Goal: Task Accomplishment & Management: Complete application form

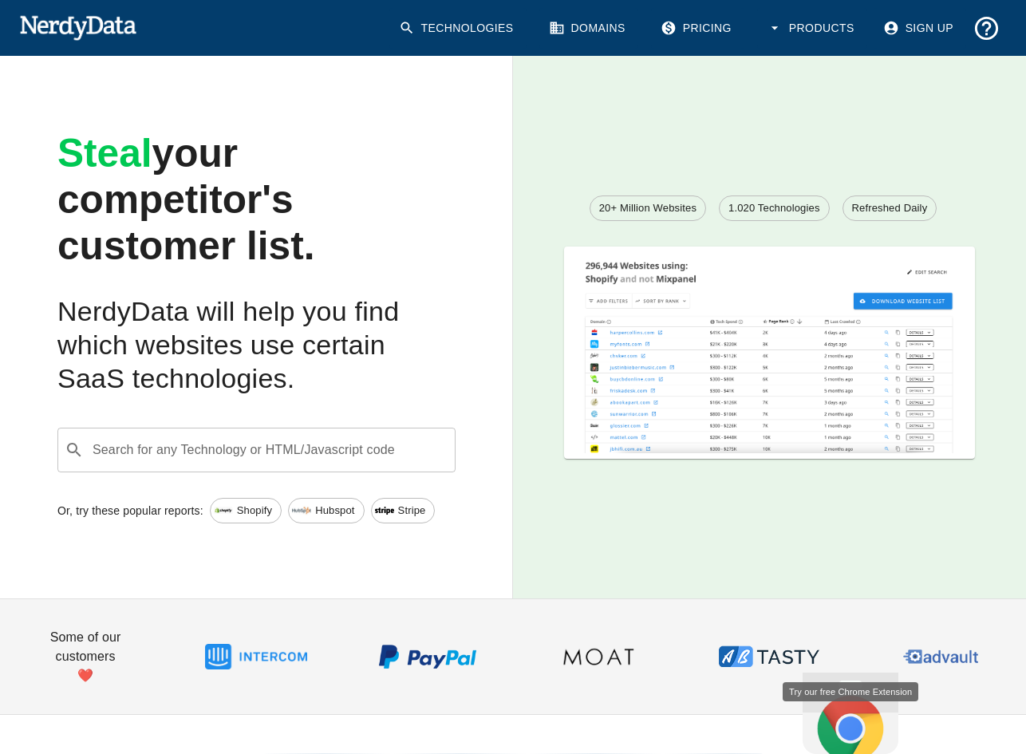
click at [705, 378] on img at bounding box center [769, 350] width 410 height 207
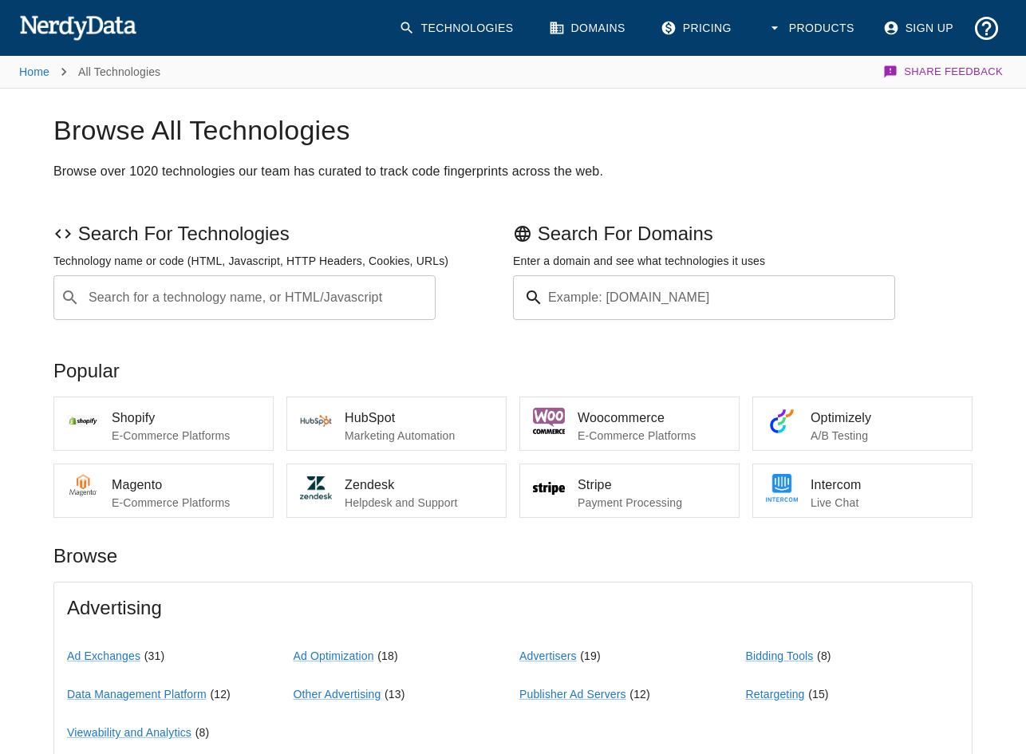
click at [684, 292] on input "Example: [DOMAIN_NAME]" at bounding box center [722, 297] width 345 height 45
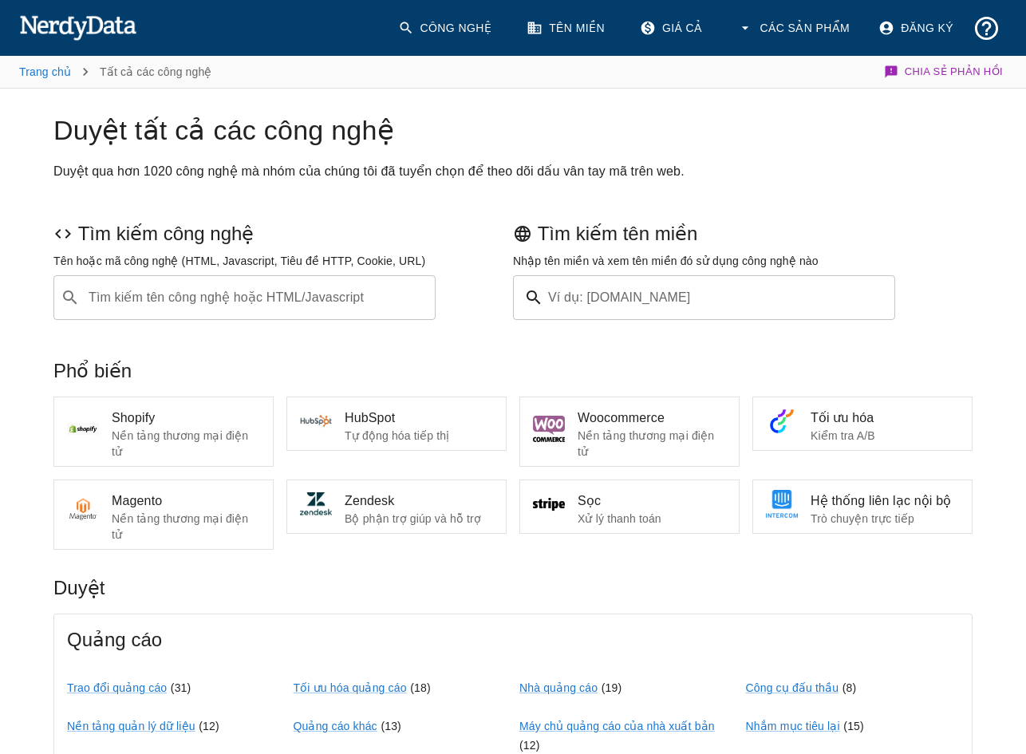
click at [510, 239] on div "Tìm kiếm tên miền" at bounding box center [740, 231] width 466 height 32
click at [230, 282] on div "​ Tìm kiếm tên công nghệ hoặc HTML/Javascript" at bounding box center [244, 297] width 382 height 45
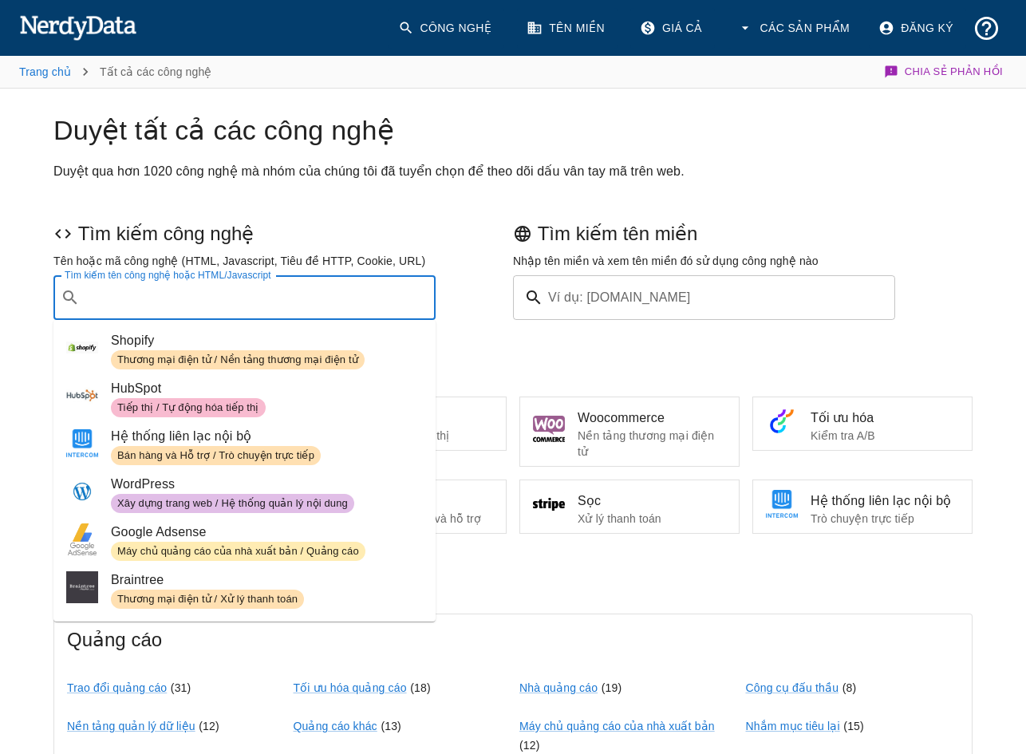
click at [621, 296] on input "Ví dụ: [DOMAIN_NAME]" at bounding box center [722, 297] width 345 height 45
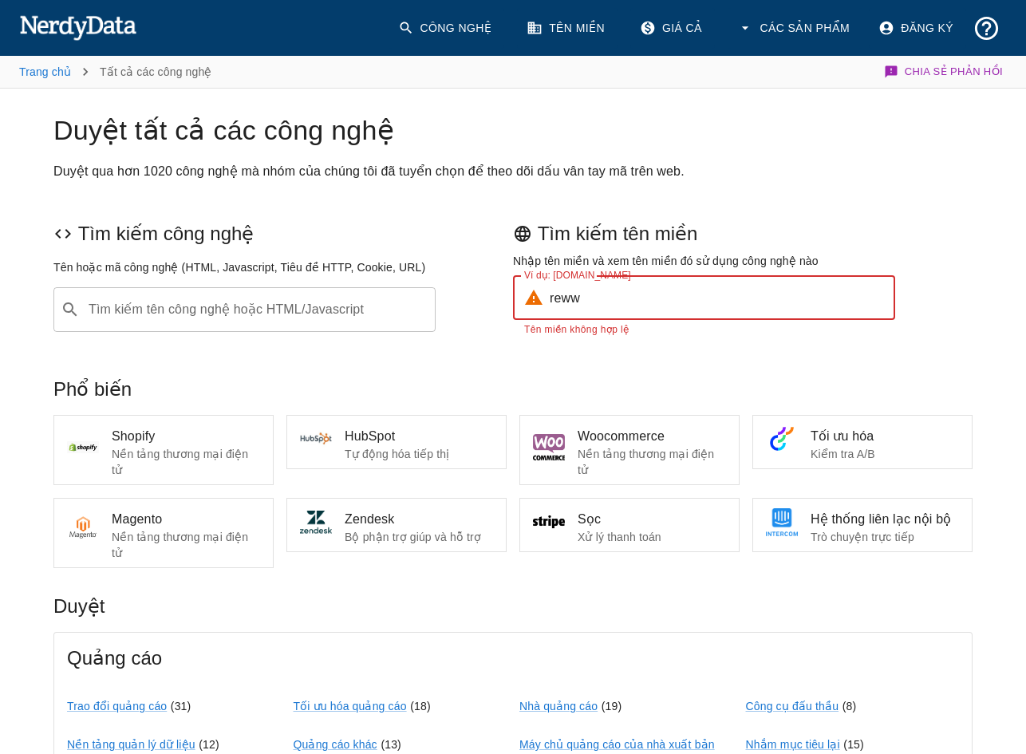
type input "reww"
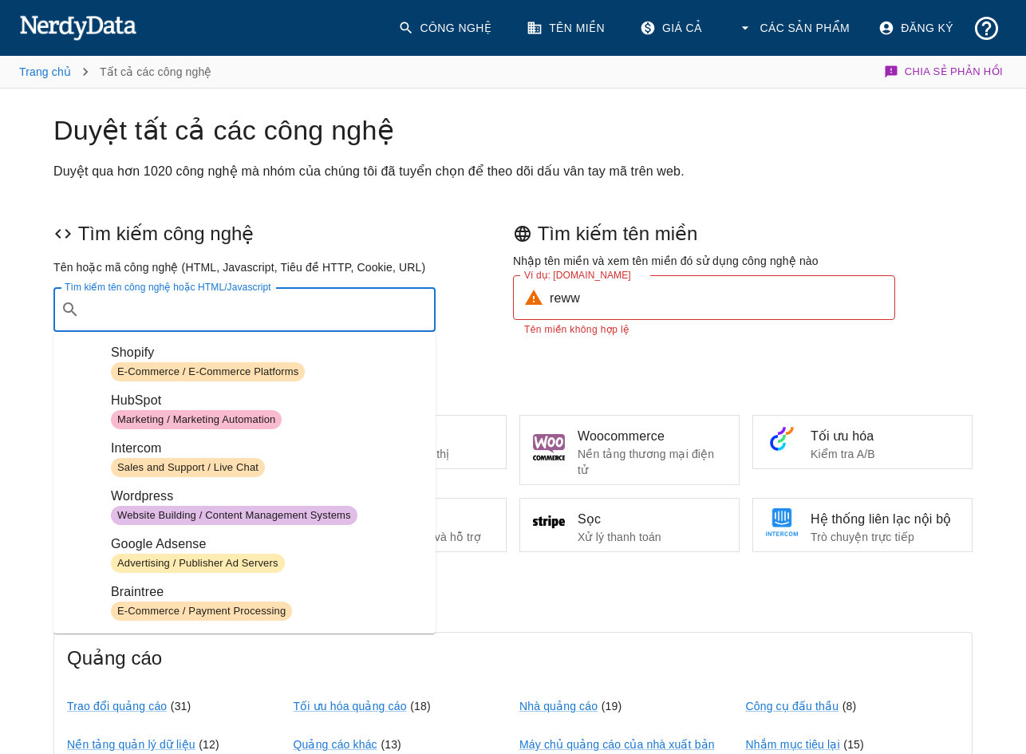
click at [220, 297] on div "Tìm kiếm tên công nghệ hoặc HTML/Javascript ​ Tìm kiếm tên công nghệ hoặc HTML/…" at bounding box center [244, 309] width 382 height 45
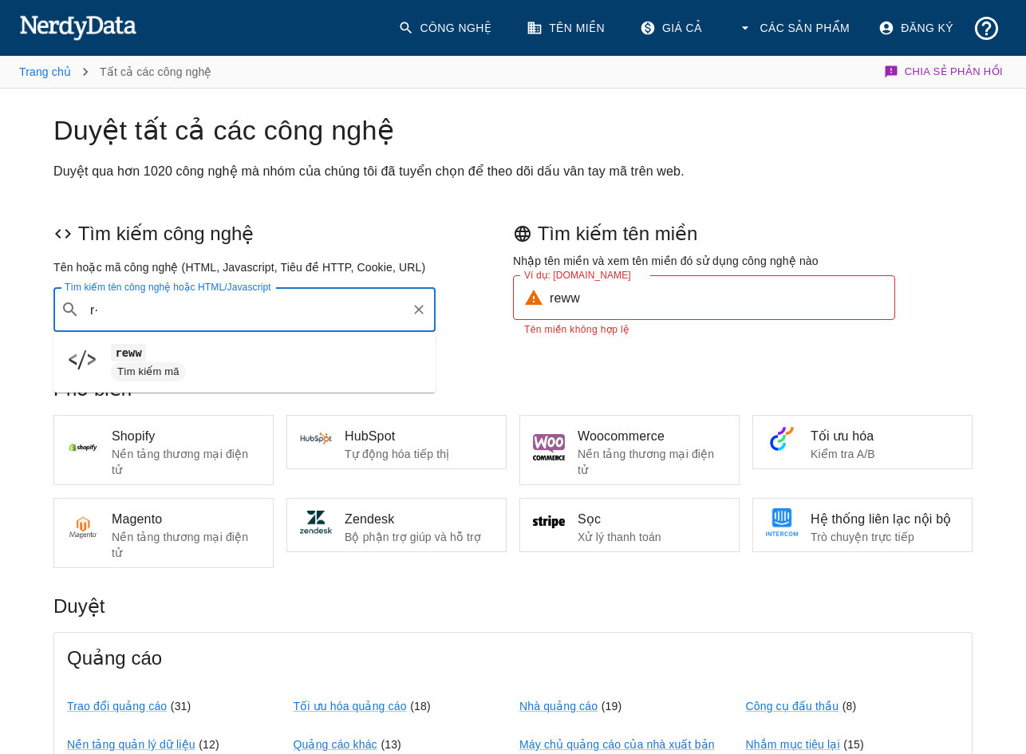
type input "r"
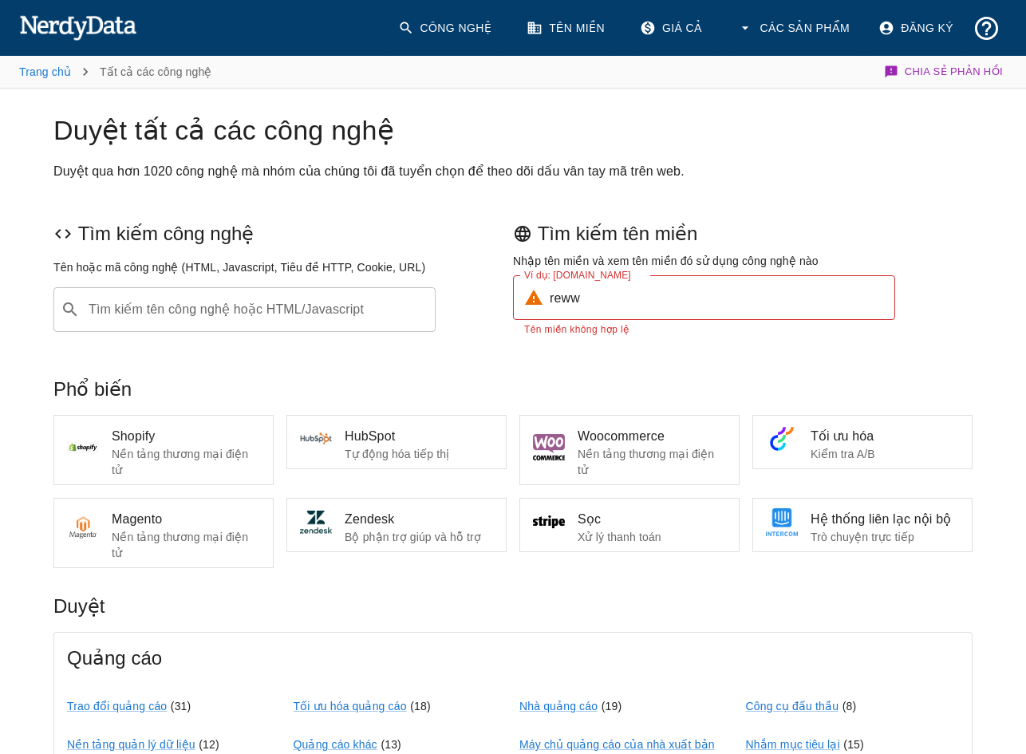
click at [235, 310] on font "Tìm kiếm tên công nghệ hoặc HTML/Javascript" at bounding box center [226, 309] width 275 height 14
click at [235, 310] on input "Tìm kiếm tên công nghệ hoặc HTML/Javascript" at bounding box center [257, 309] width 342 height 30
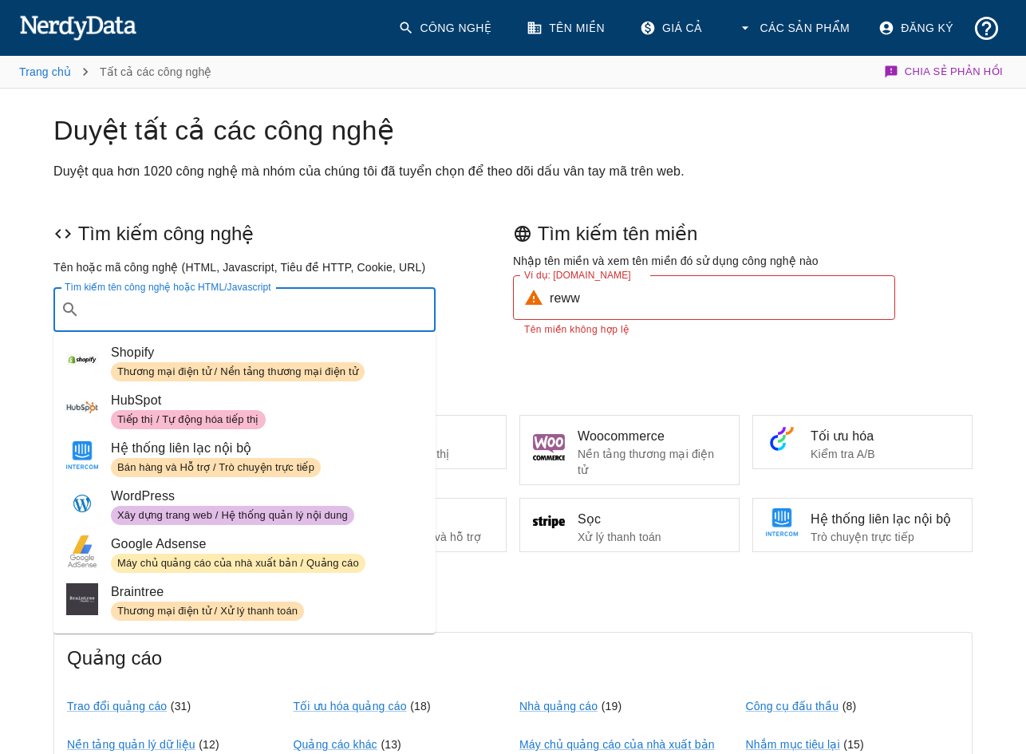
paste input "getrewardful"
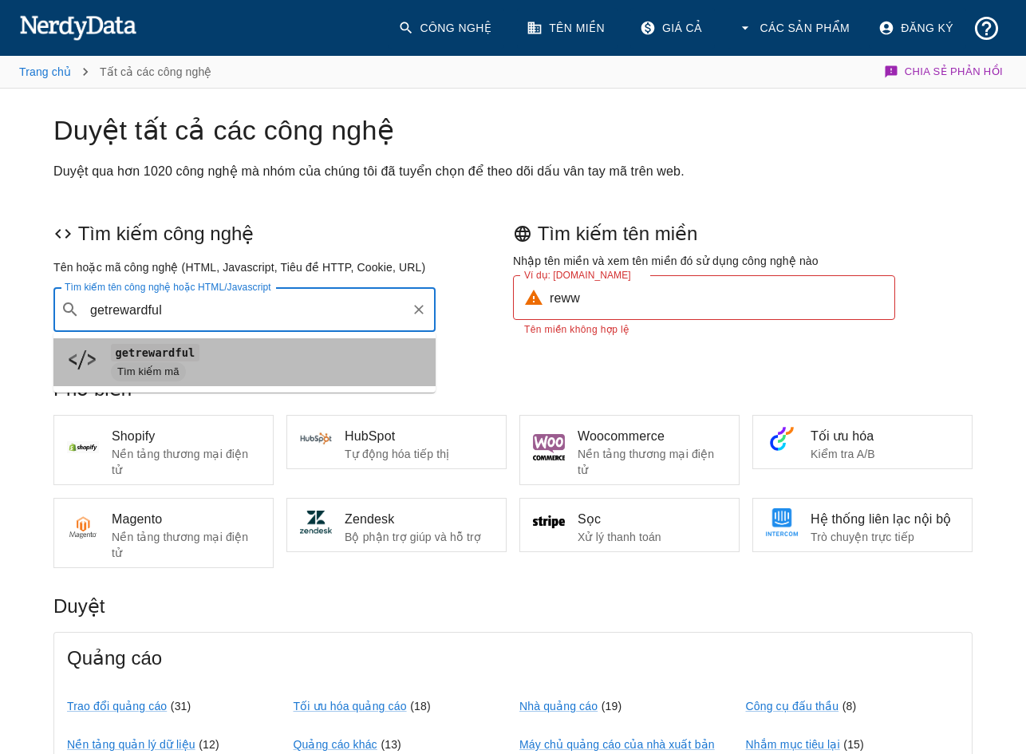
click at [164, 357] on code "getrewardful" at bounding box center [155, 352] width 89 height 17
type input "getrewardful"
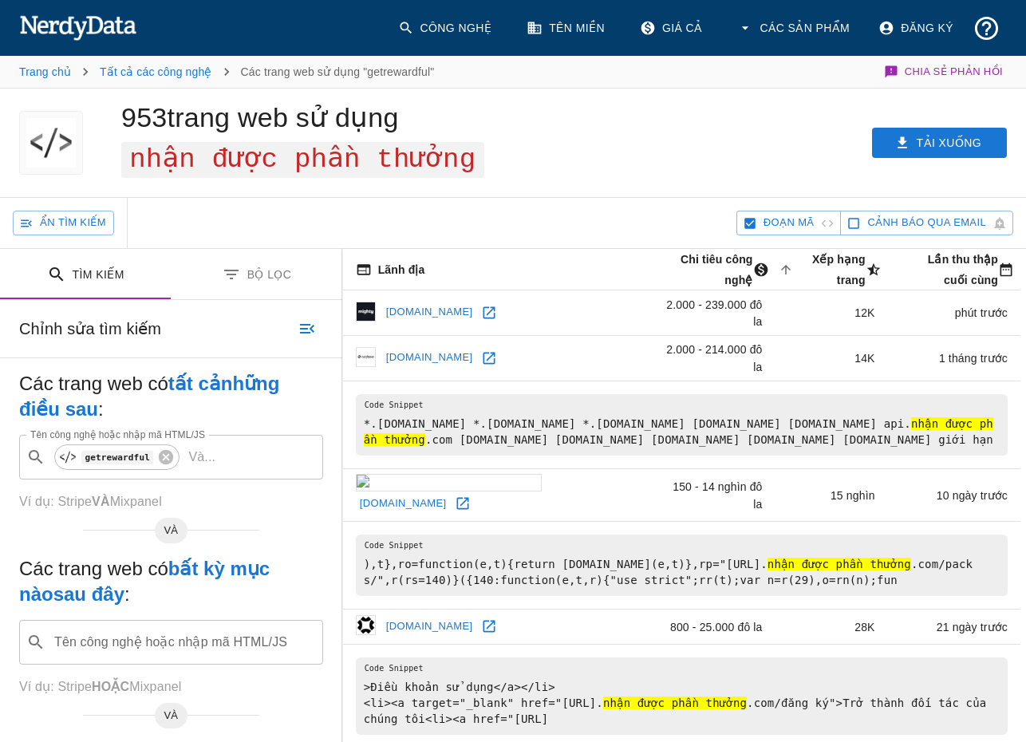
click at [481, 306] on icon at bounding box center [489, 313] width 16 height 16
click at [404, 351] on font "[DOMAIN_NAME]" at bounding box center [429, 357] width 87 height 12
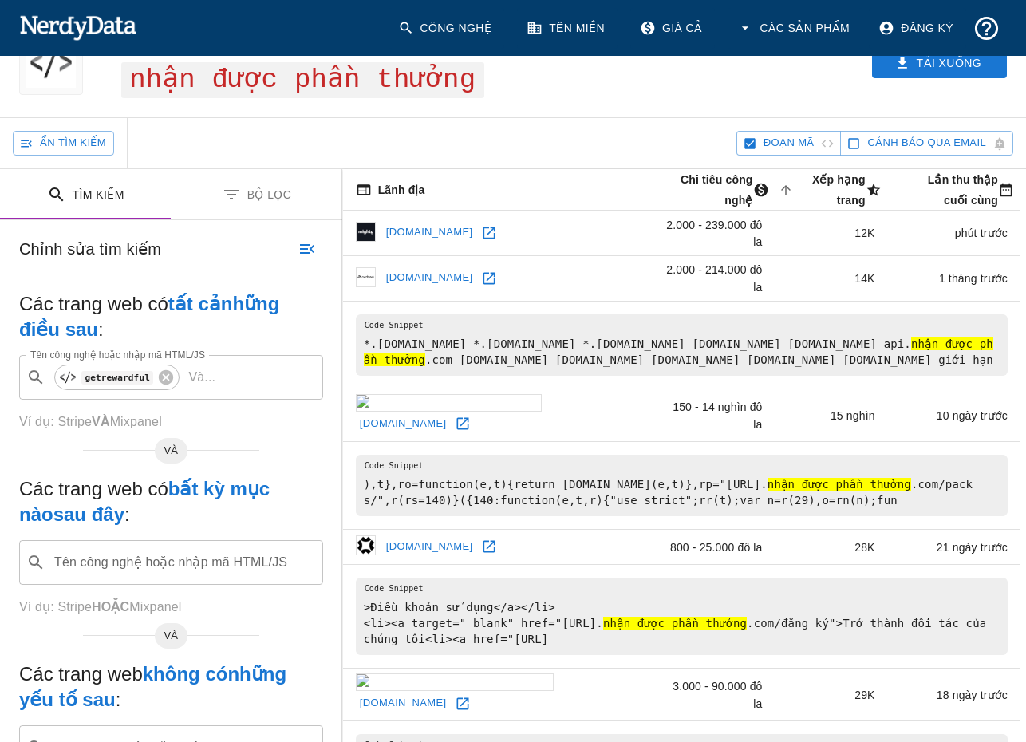
scroll to position [239, 0]
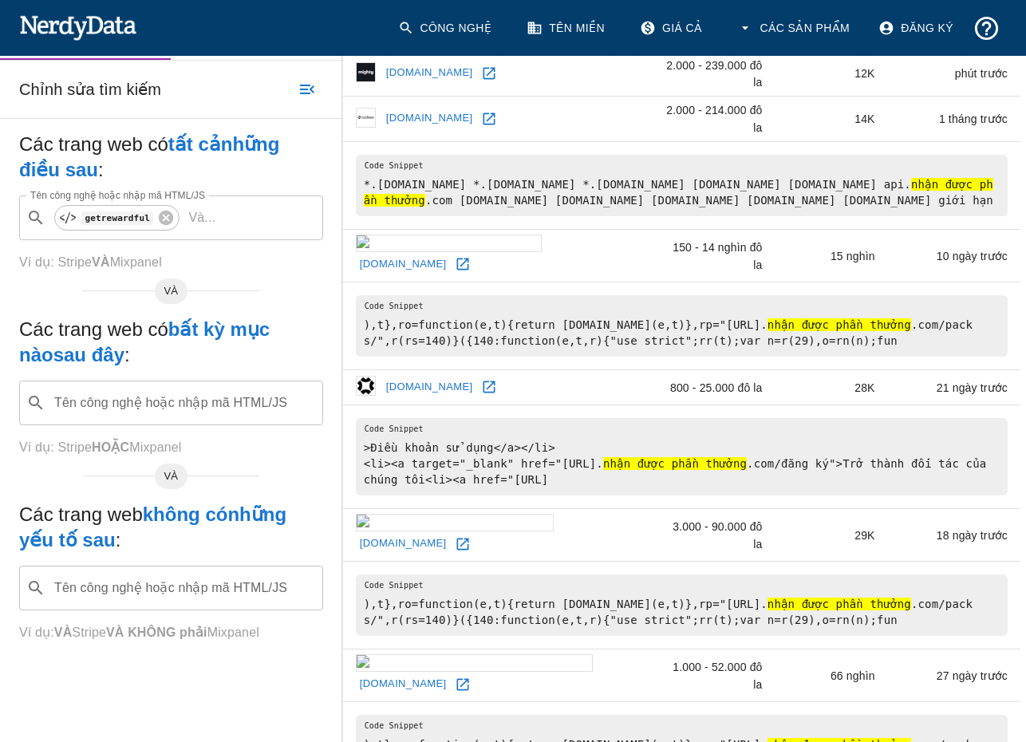
click at [397, 537] on font "[DOMAIN_NAME]" at bounding box center [403, 543] width 87 height 12
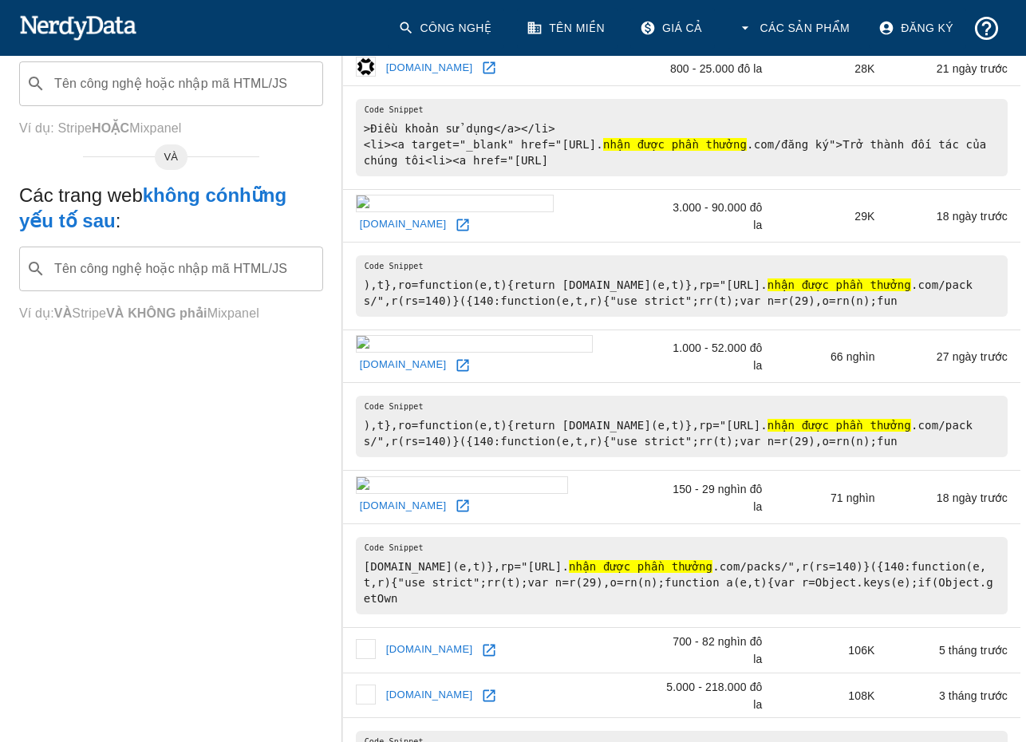
scroll to position [798, 0]
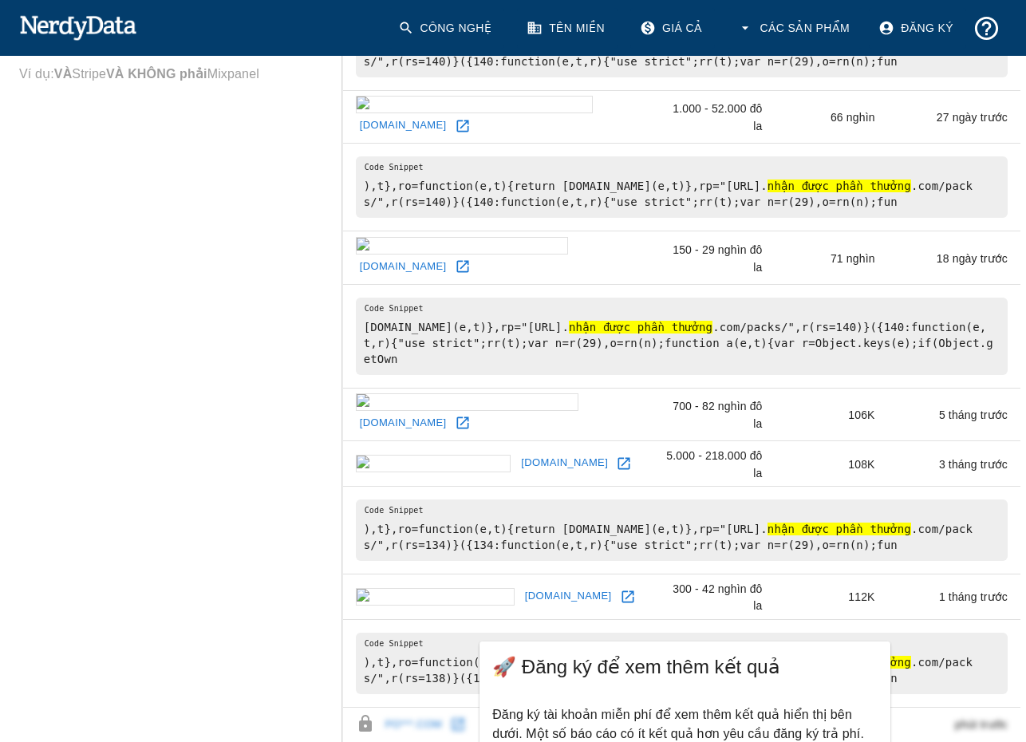
click at [525, 590] on font "[DOMAIN_NAME]" at bounding box center [568, 596] width 87 height 12
click at [434, 417] on font "[DOMAIN_NAME]" at bounding box center [403, 423] width 87 height 12
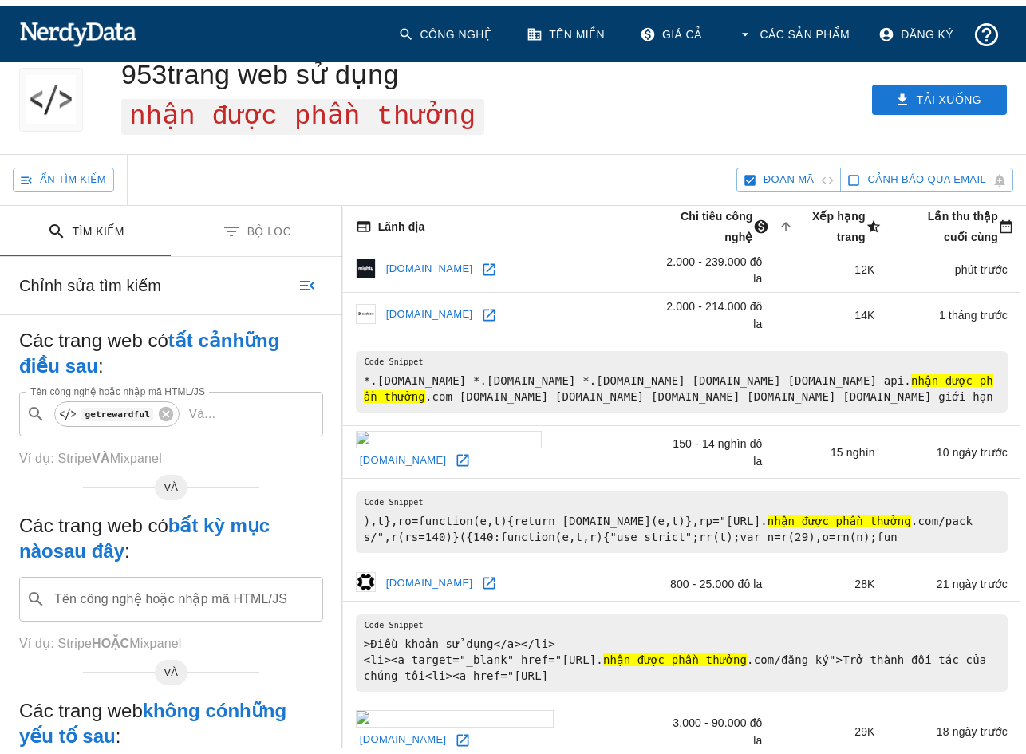
scroll to position [0, 0]
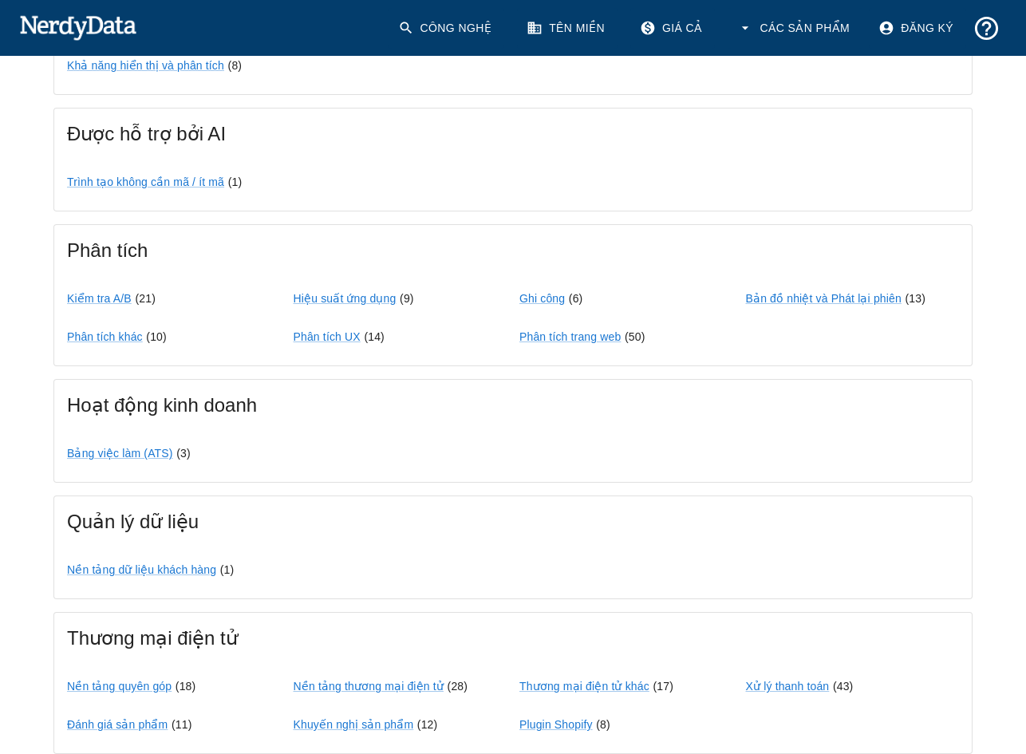
scroll to position [798, 0]
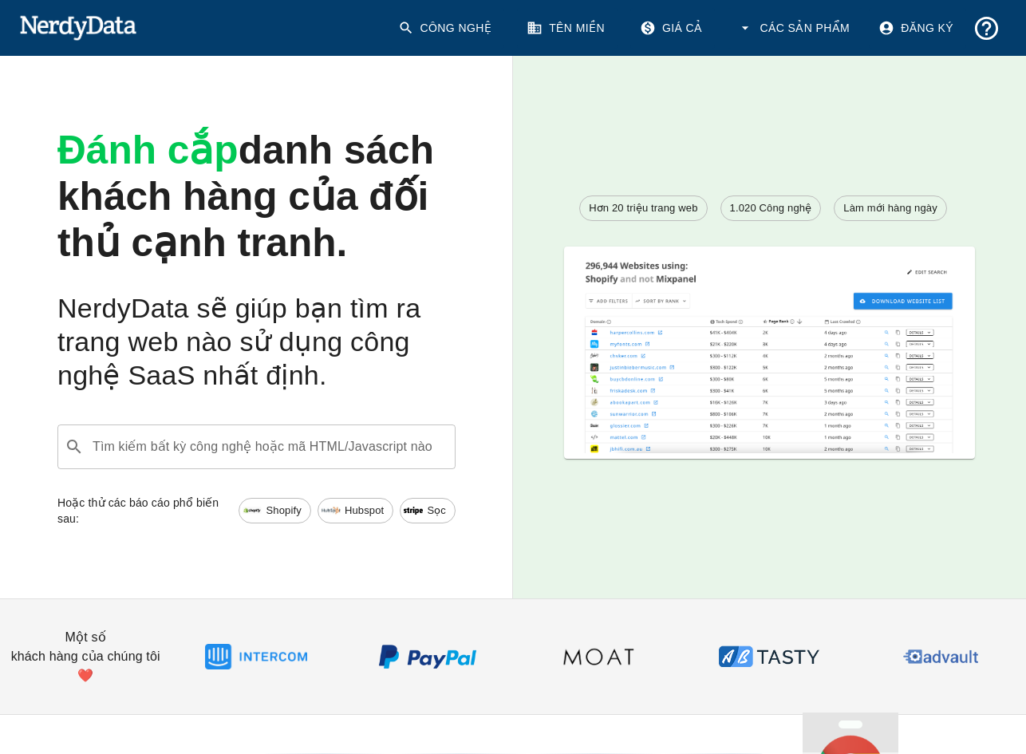
click at [340, 438] on div "Tìm kiếm bất kỳ công nghệ hoặc mã HTML/Javascript nào ​ Tìm kiếm bất kỳ công ng…" at bounding box center [256, 446] width 398 height 45
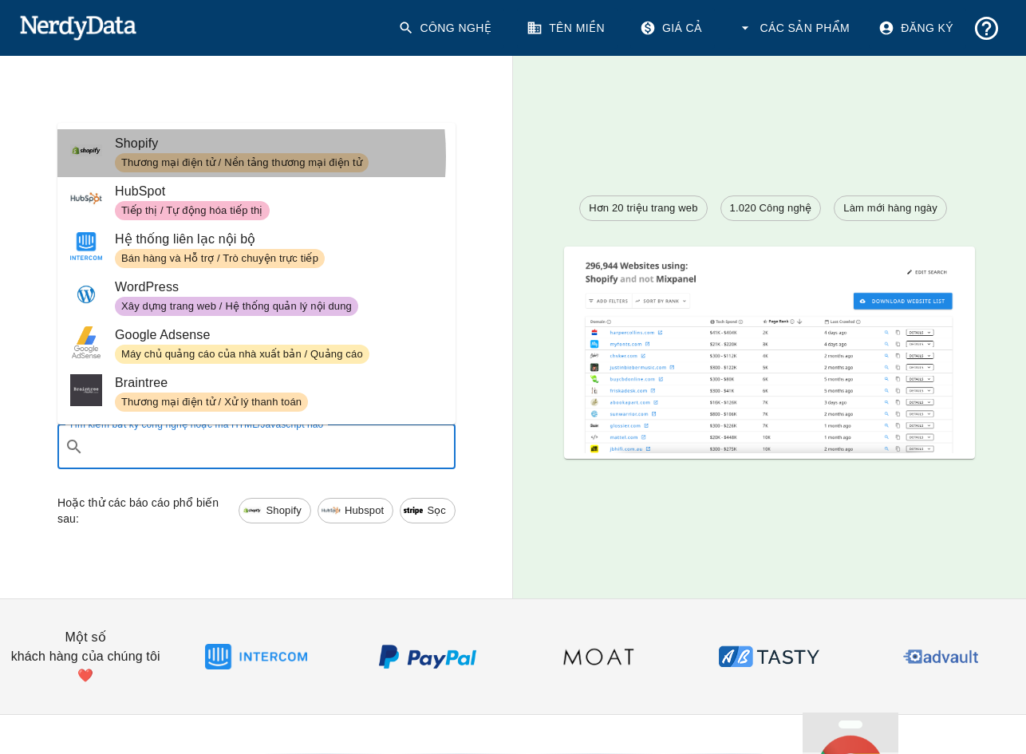
click at [172, 156] on font "Thương mại điện tử / Nền tảng thương mại điện tử" at bounding box center [241, 162] width 241 height 12
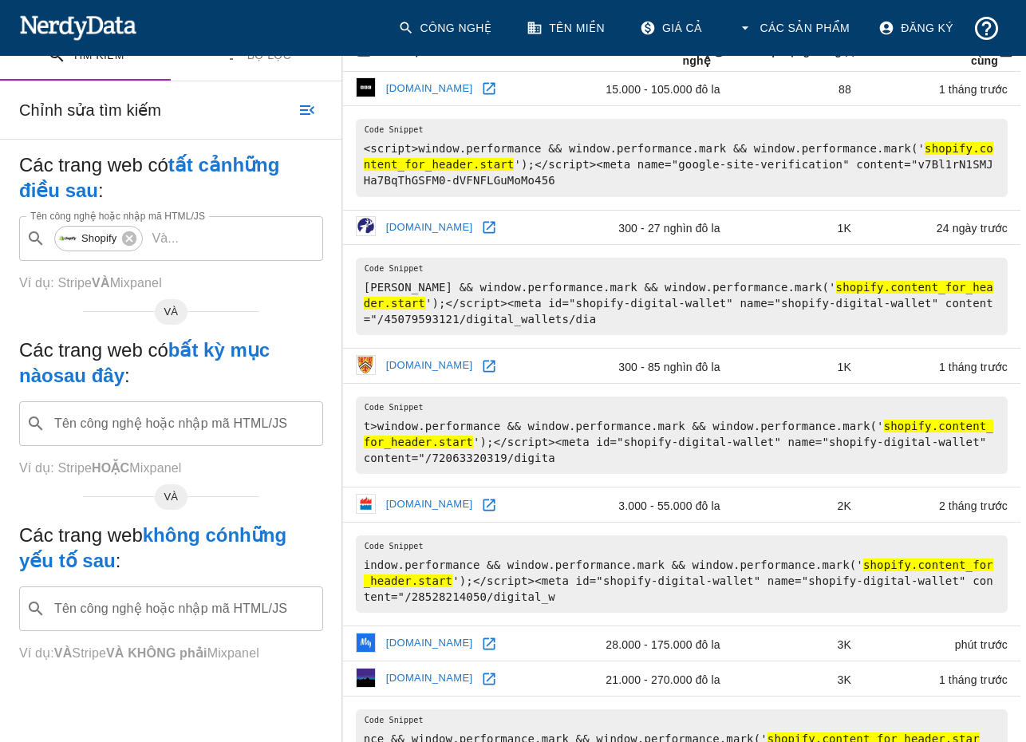
scroll to position [479, 0]
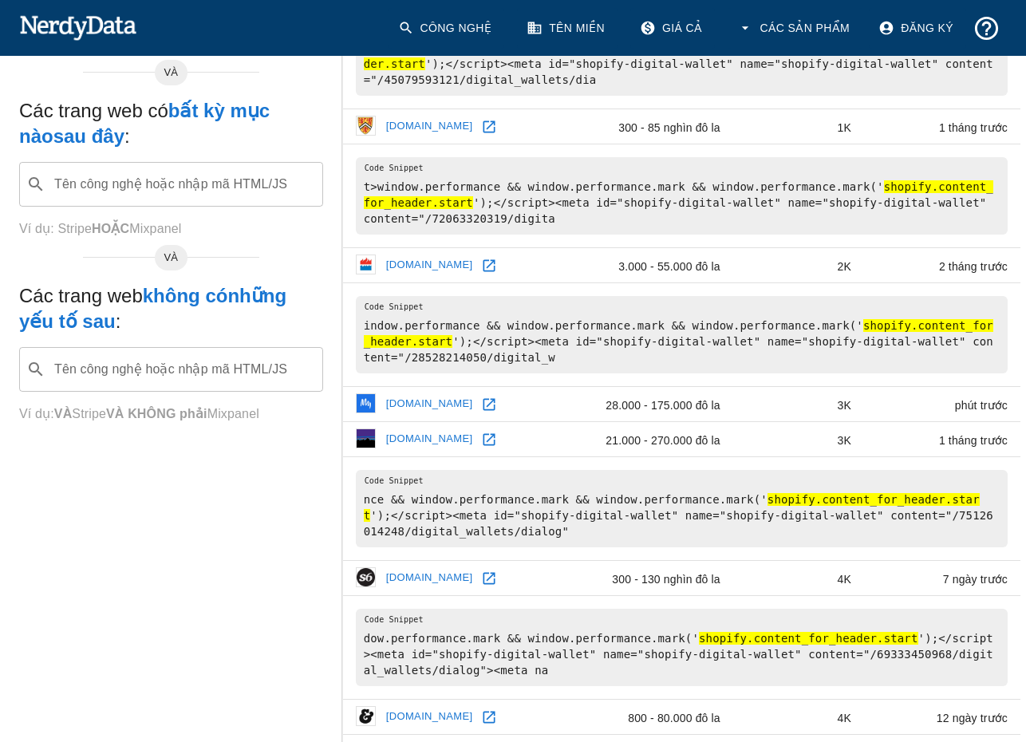
click at [406, 410] on font "[DOMAIN_NAME]" at bounding box center [429, 404] width 87 height 12
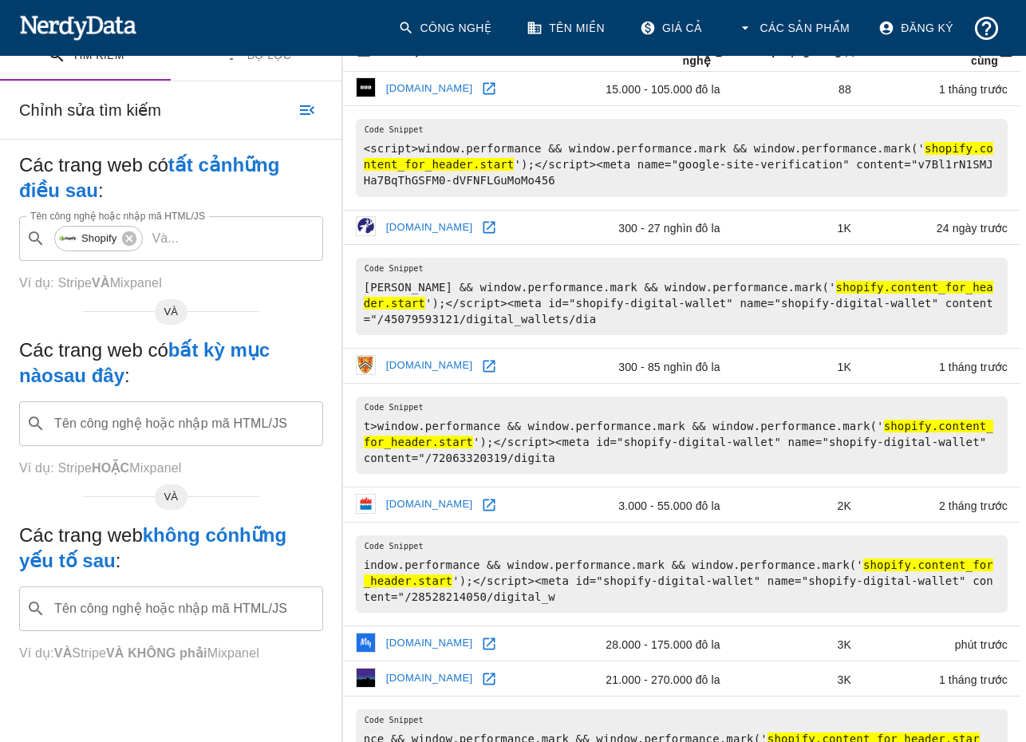
scroll to position [0, 0]
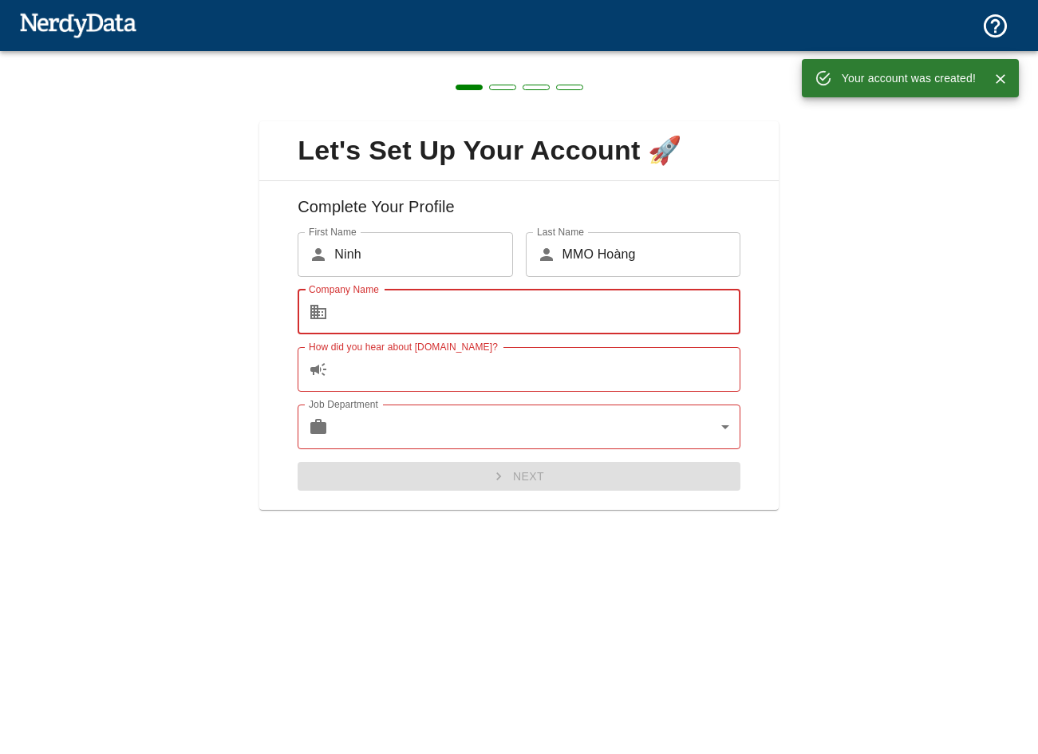
type input "Dai Hung Thinh Media"
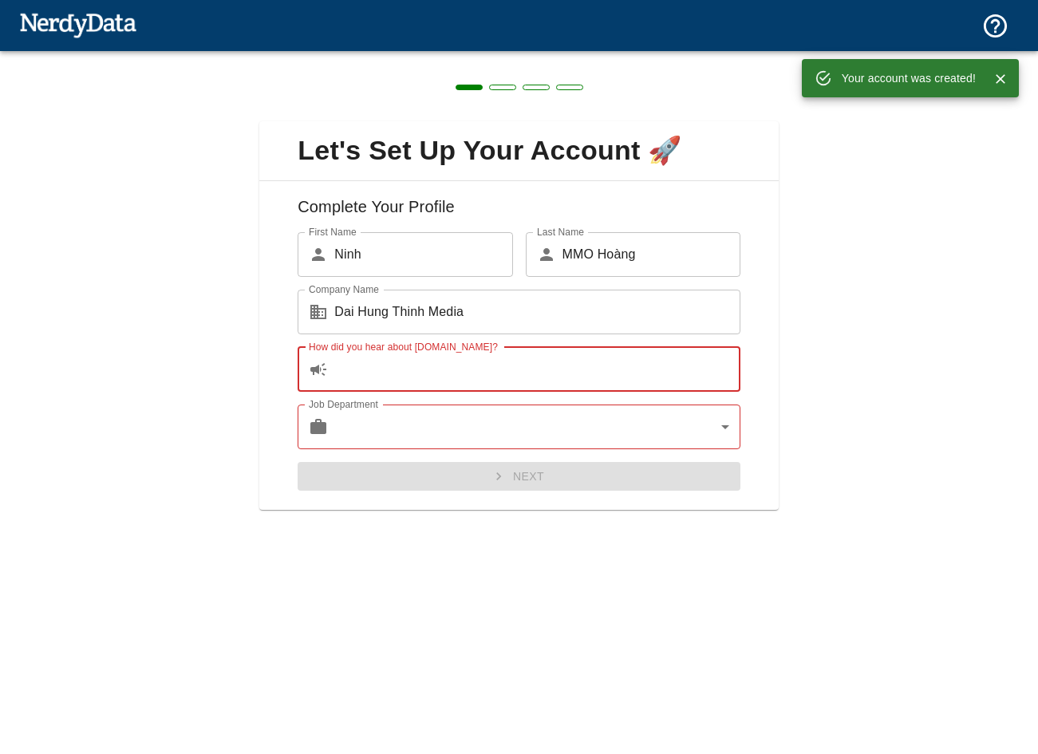
click at [373, 377] on input "How did you hear about NerdyData.com?" at bounding box center [537, 369] width 406 height 45
click at [416, 345] on label "How did you hear about NerdyData.com?" at bounding box center [403, 347] width 189 height 14
click at [416, 347] on input "How did you hear about NerdyData.com?" at bounding box center [537, 369] width 406 height 45
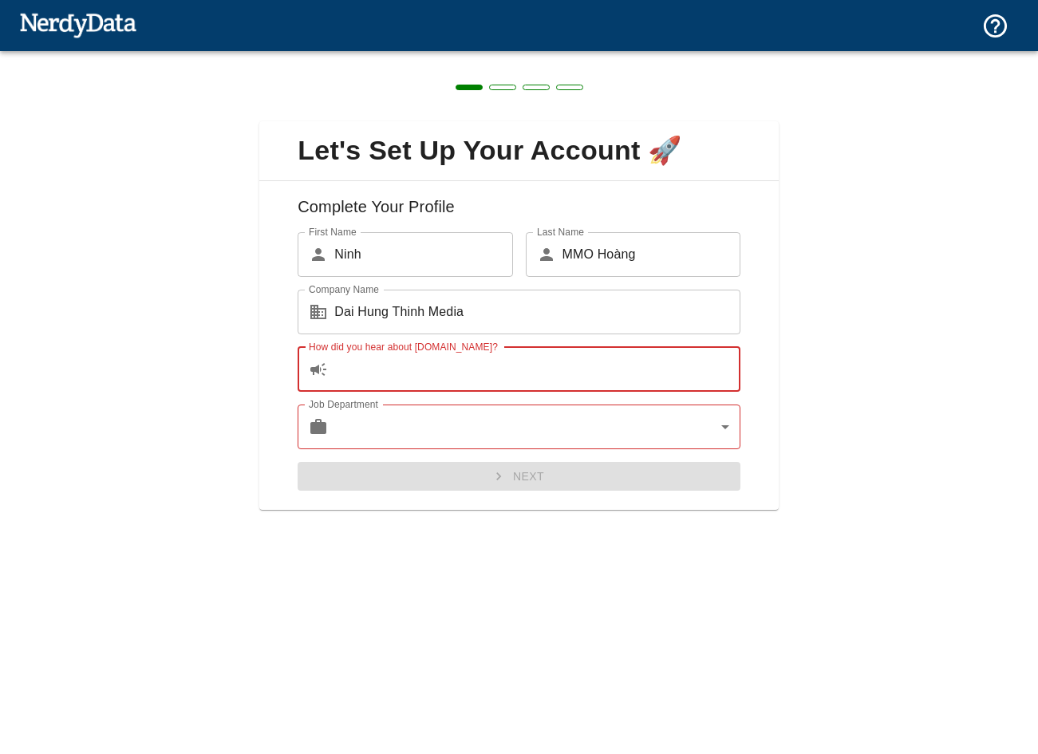
click at [416, 345] on label "How did you hear about NerdyData.com?" at bounding box center [403, 347] width 189 height 14
click at [416, 347] on input "How did you hear about NerdyData.com?" at bounding box center [537, 369] width 406 height 45
click at [416, 345] on label "How did you hear about NerdyData.com?" at bounding box center [403, 347] width 189 height 14
click at [416, 347] on input "How did you hear about NerdyData.com?" at bounding box center [537, 369] width 406 height 45
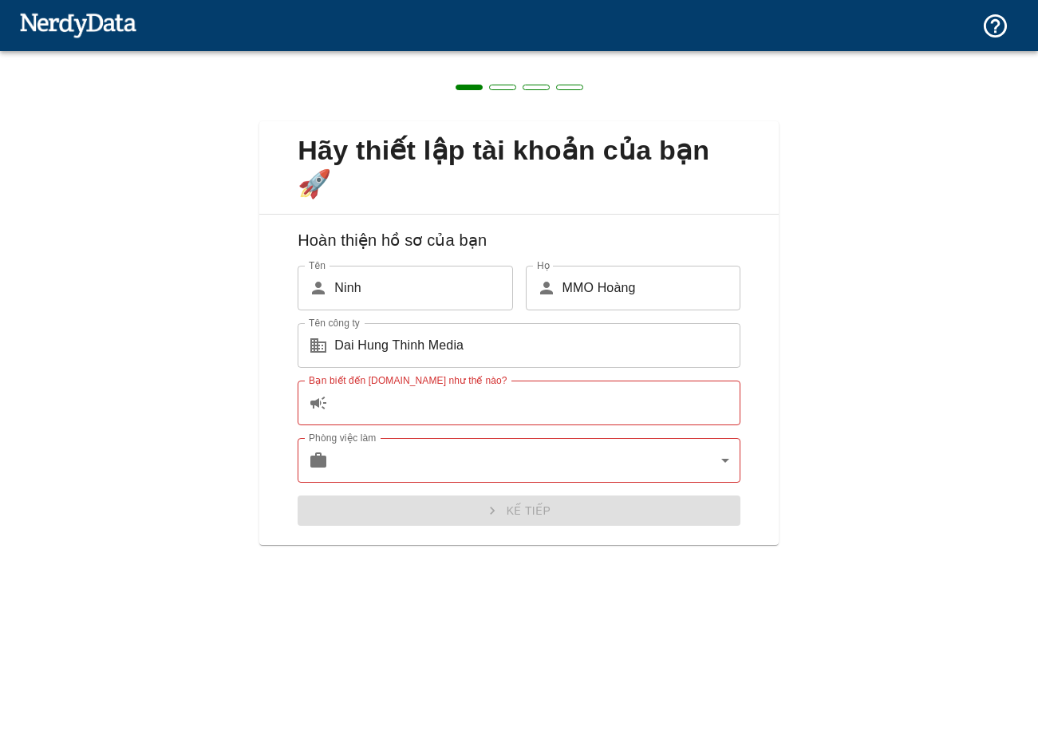
click at [382, 406] on input "Bạn biết đến NerdyData.com như thế nào?" at bounding box center [537, 403] width 406 height 45
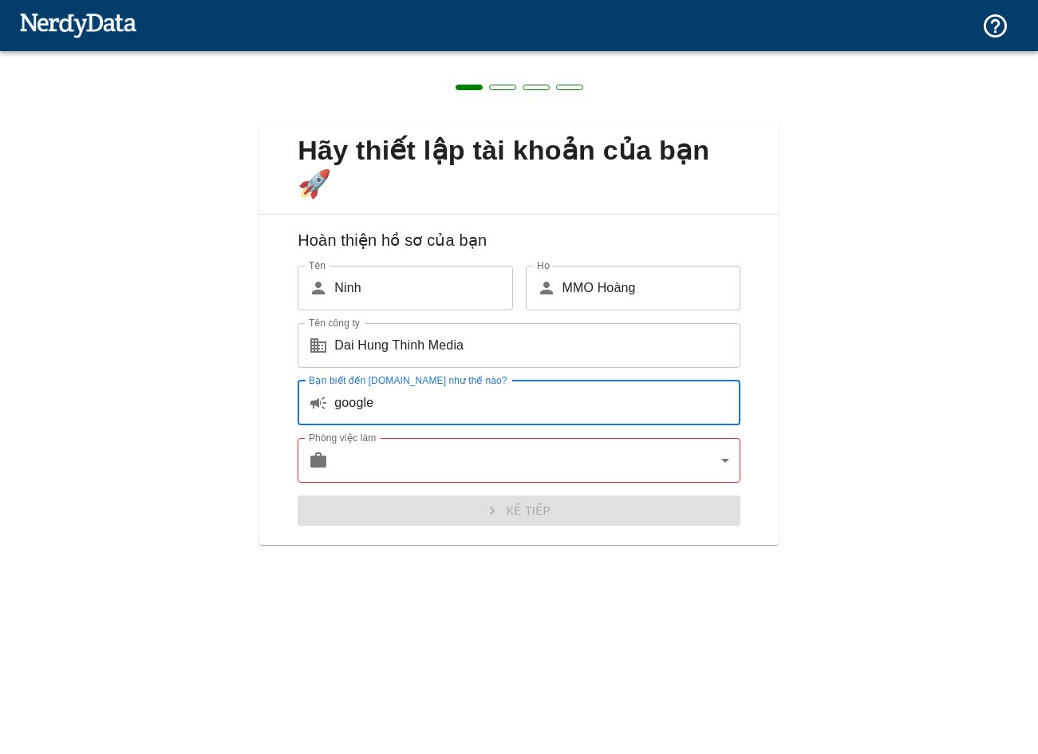
type input "google"
click at [430, 56] on body "Công nghệ Tên miền Giá cả Các sản phẩm Tạo báo cáo Tạo danh sách các trang web …" at bounding box center [519, 28] width 1038 height 56
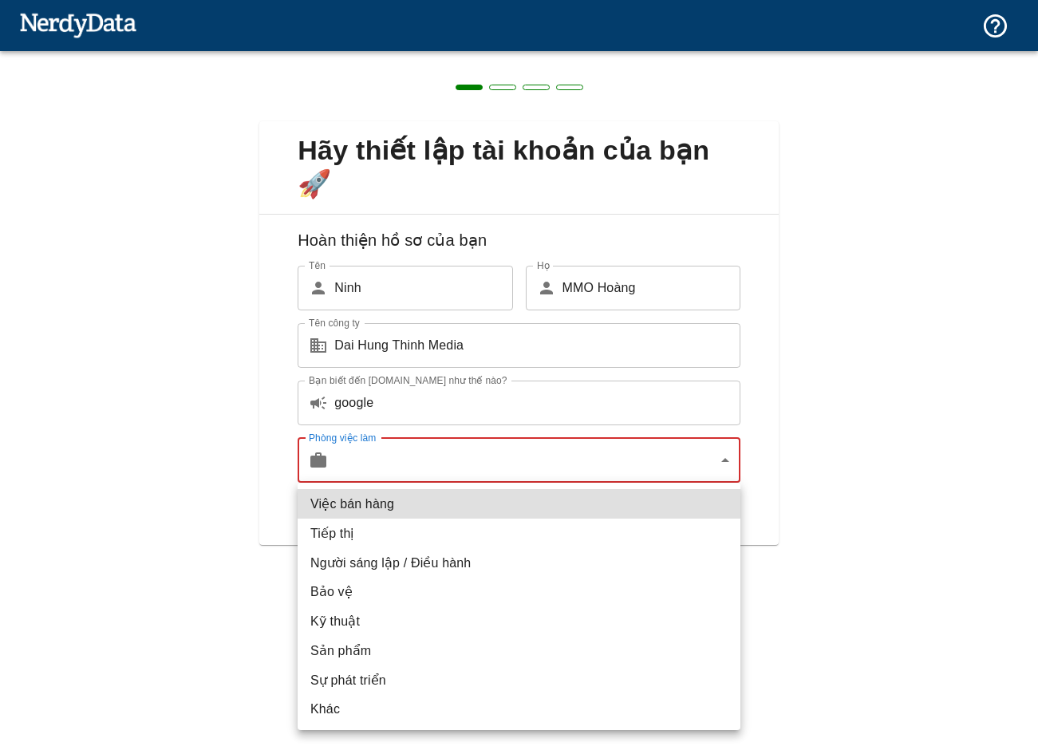
click at [465, 531] on li "Tiếp thị" at bounding box center [519, 534] width 443 height 30
type input "marketing"
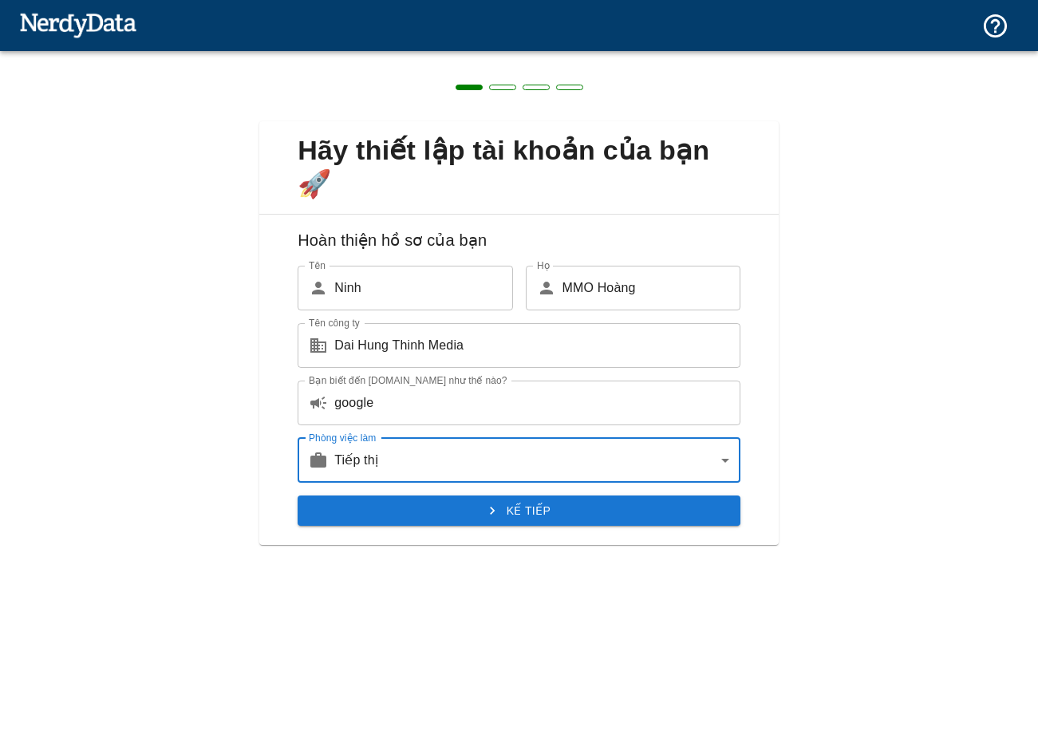
click at [488, 515] on icon "submit" at bounding box center [492, 511] width 16 height 16
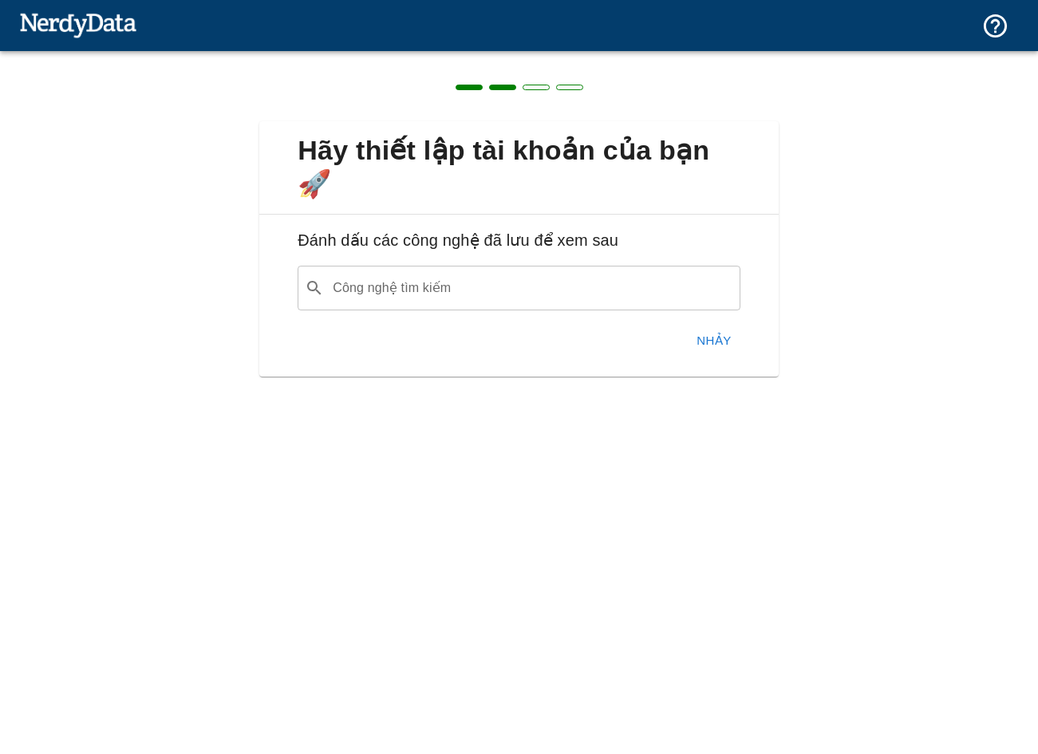
click at [512, 295] on input "Công nghệ tìm kiếm" at bounding box center [531, 288] width 403 height 30
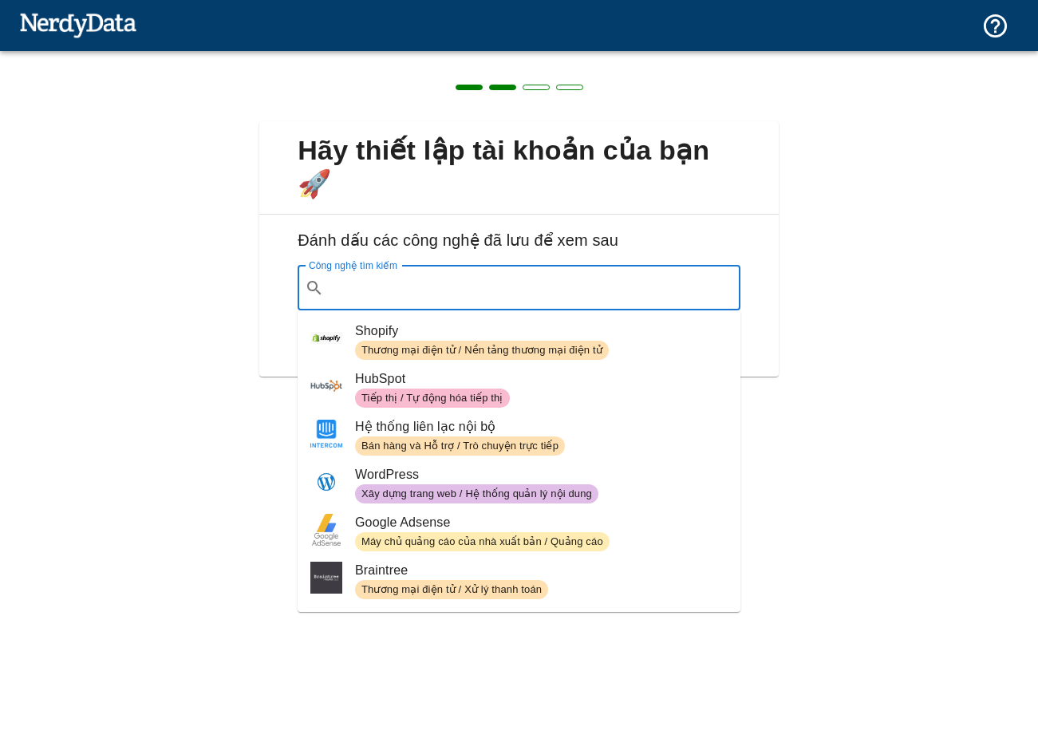
paste input "firstpromoter"
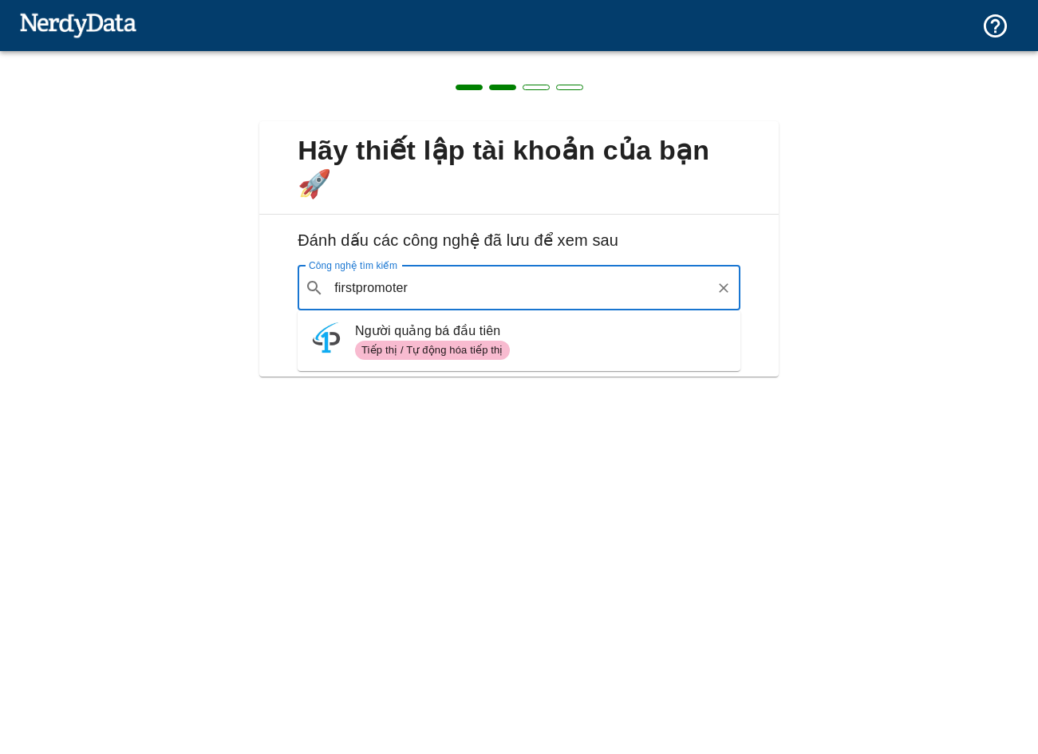
click at [442, 326] on font "Người quảng bá đầu tiên" at bounding box center [427, 331] width 145 height 14
type input "firstpromoter"
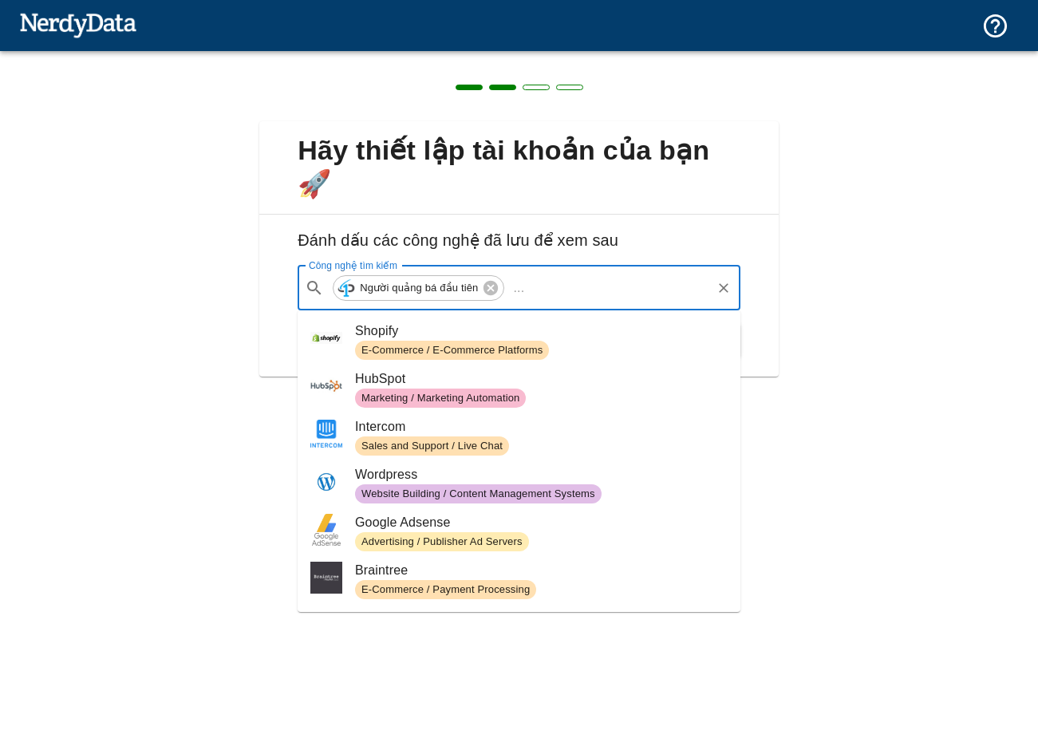
click at [570, 298] on input "Công nghệ tìm kiếm" at bounding box center [620, 288] width 178 height 30
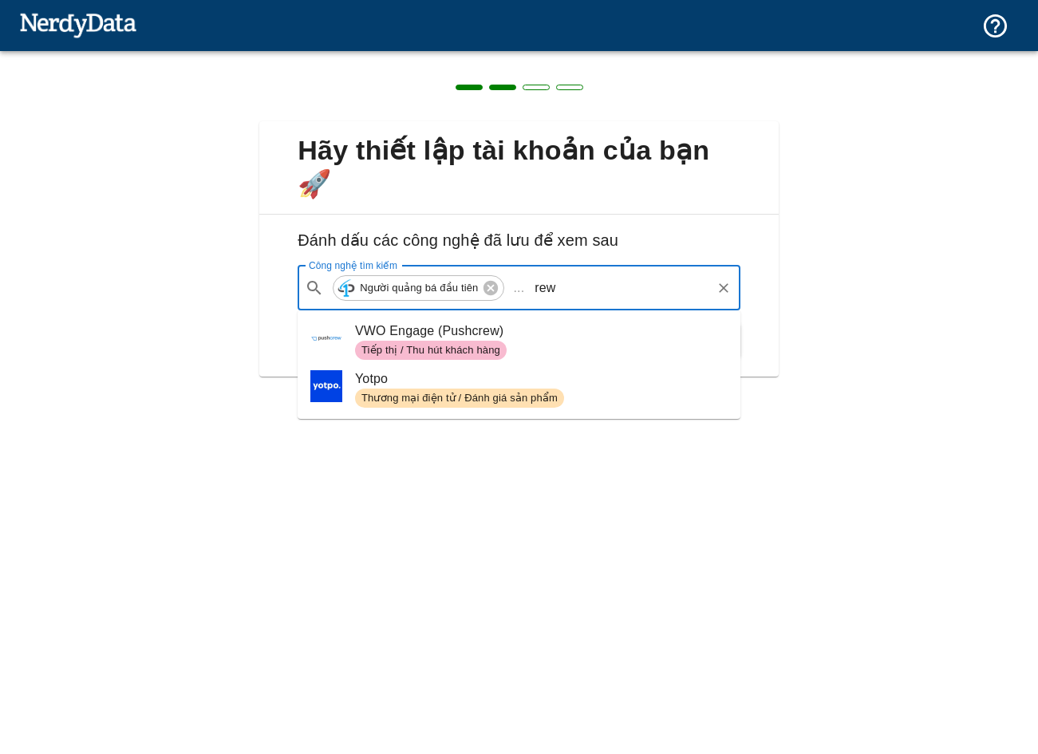
type input "rew"
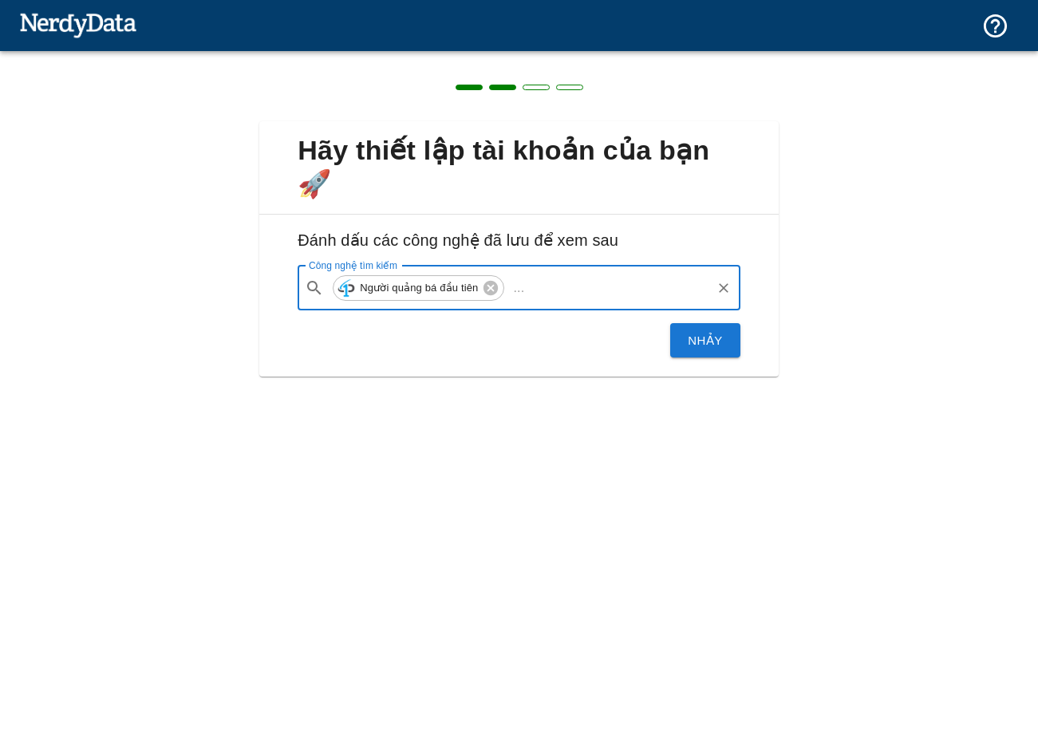
click at [642, 279] on input "Công nghệ tìm kiếm" at bounding box center [620, 288] width 178 height 30
paste input "getrewardful"
click at [529, 286] on p "..." at bounding box center [519, 287] width 24 height 19
click at [551, 287] on input "getrewardful" at bounding box center [620, 288] width 178 height 30
drag, startPoint x: 626, startPoint y: 289, endPoint x: 543, endPoint y: 296, distance: 83.3
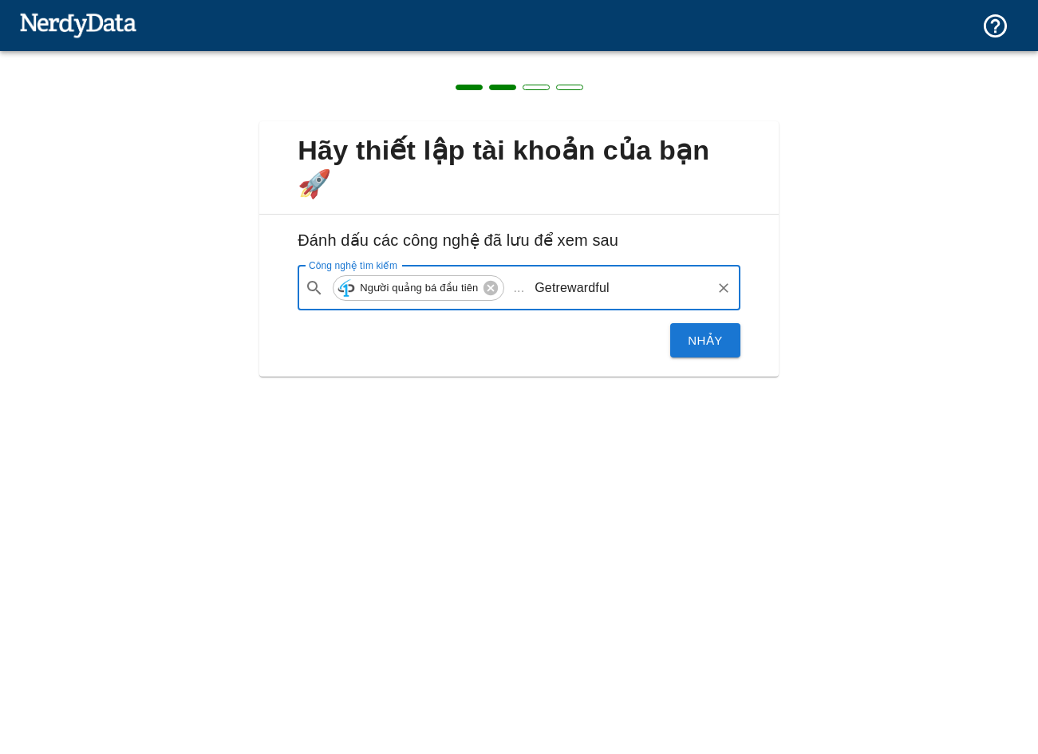
click at [532, 304] on div "​ Người quảng bá đầu tiên ... Getrewardful Công nghệ tìm kiếm" at bounding box center [519, 288] width 443 height 45
type input "Tolt"
click at [723, 342] on button "Nhảy" at bounding box center [704, 340] width 69 height 34
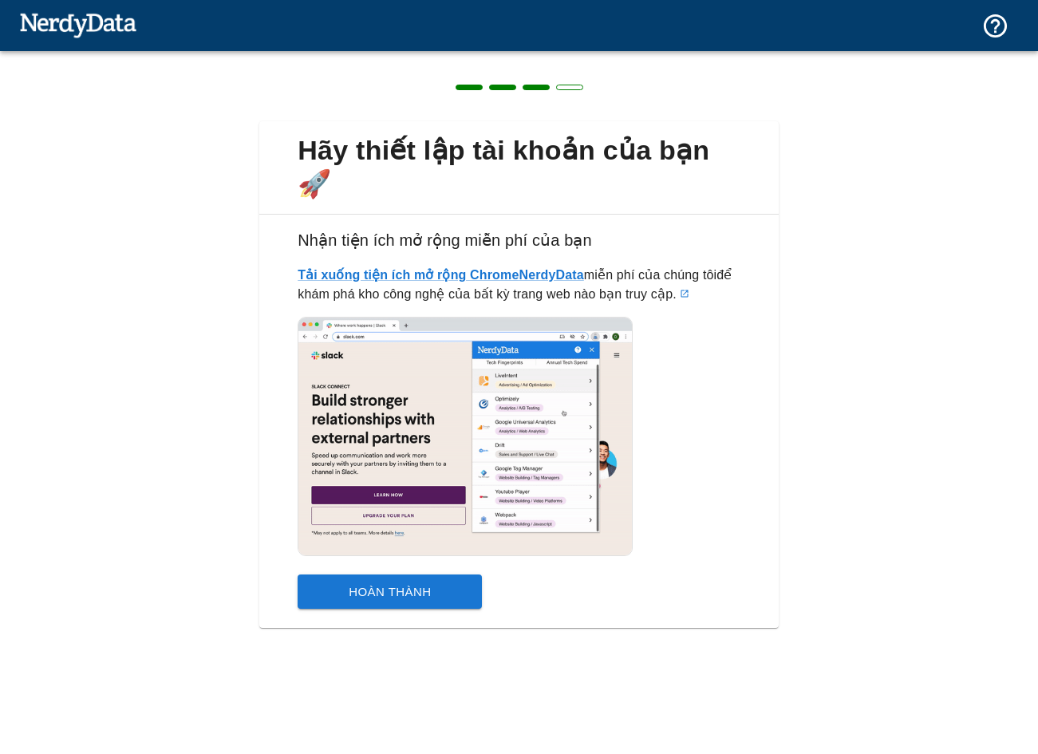
click at [423, 590] on font "Hoàn thành" at bounding box center [390, 592] width 82 height 14
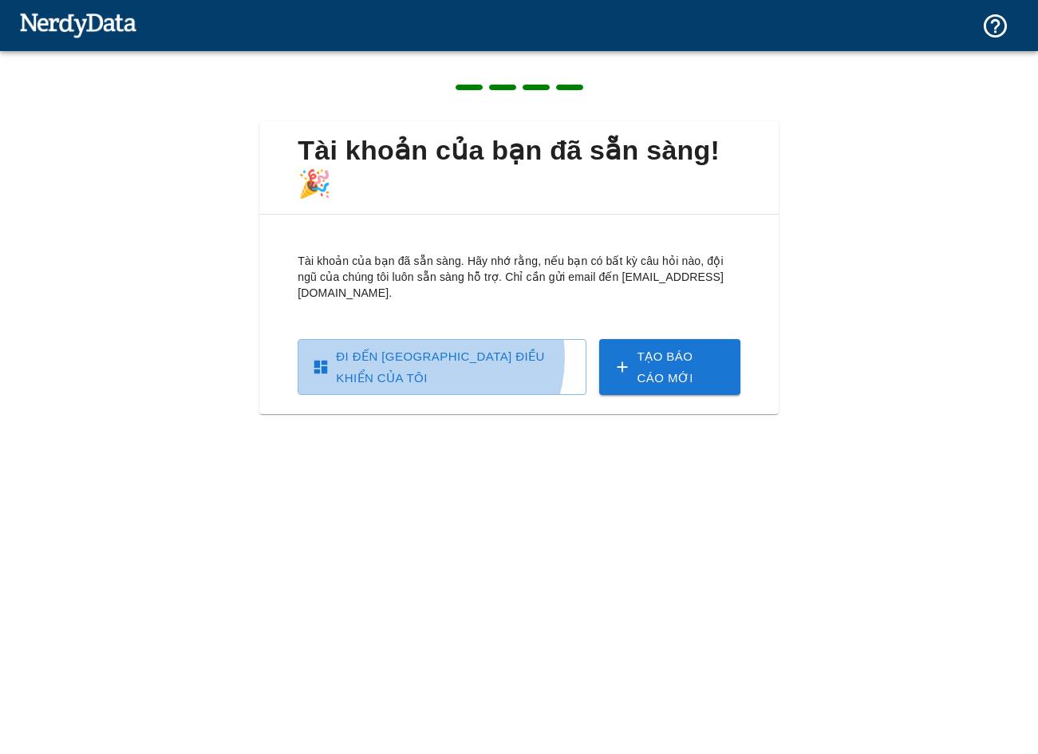
click at [425, 349] on font "Đi đến Bảng điều khiển của tôi" at bounding box center [440, 366] width 209 height 35
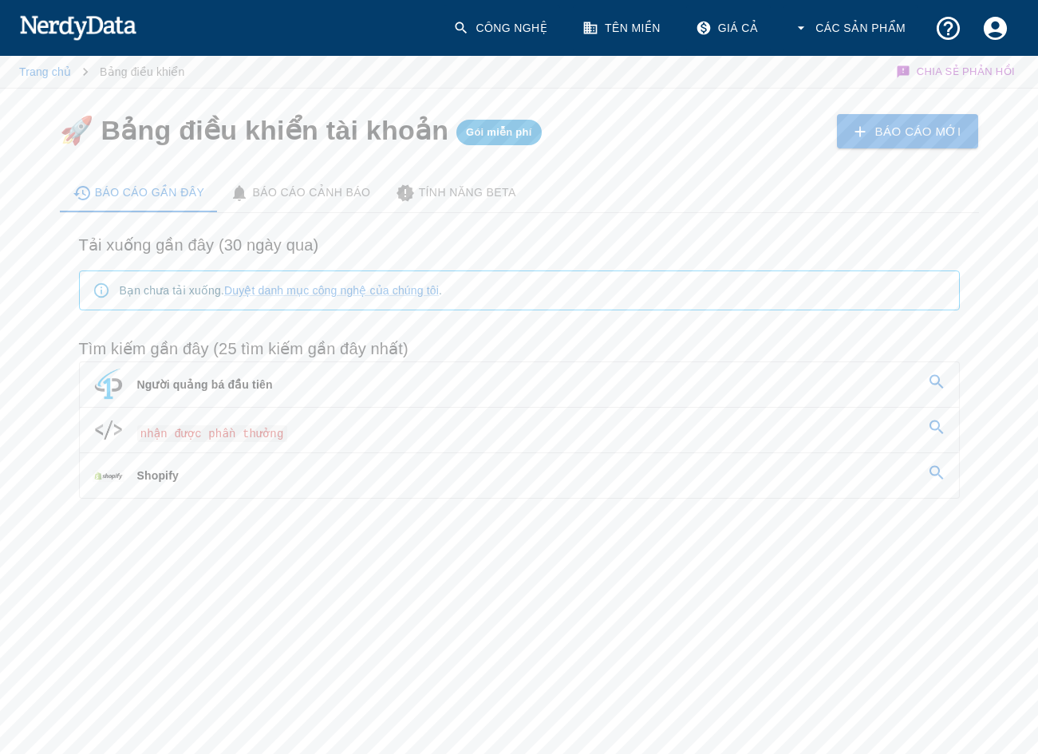
click at [243, 394] on span "Người quảng bá đầu tiên" at bounding box center [205, 384] width 136 height 19
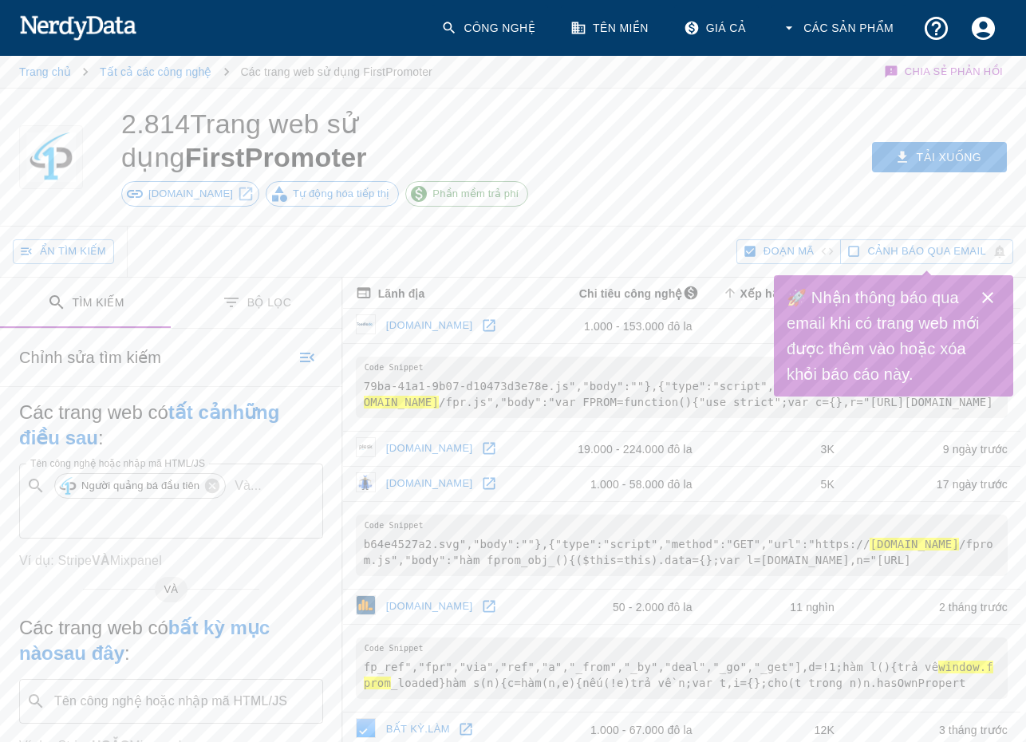
click at [666, 589] on td "b64e4527a2.svg","body":""},{"type":"script","method":"GET","url":"https:// cdn.…" at bounding box center [681, 545] width 677 height 88
click at [419, 331] on font "toodledo.com" at bounding box center [429, 325] width 87 height 12
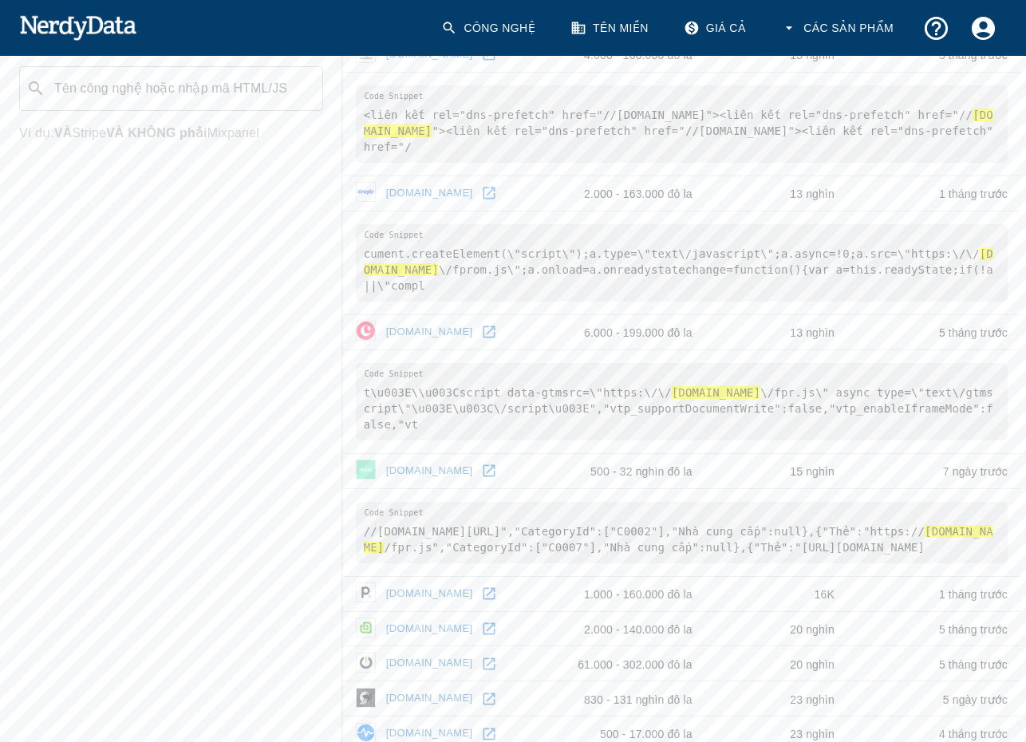
scroll to position [878, 0]
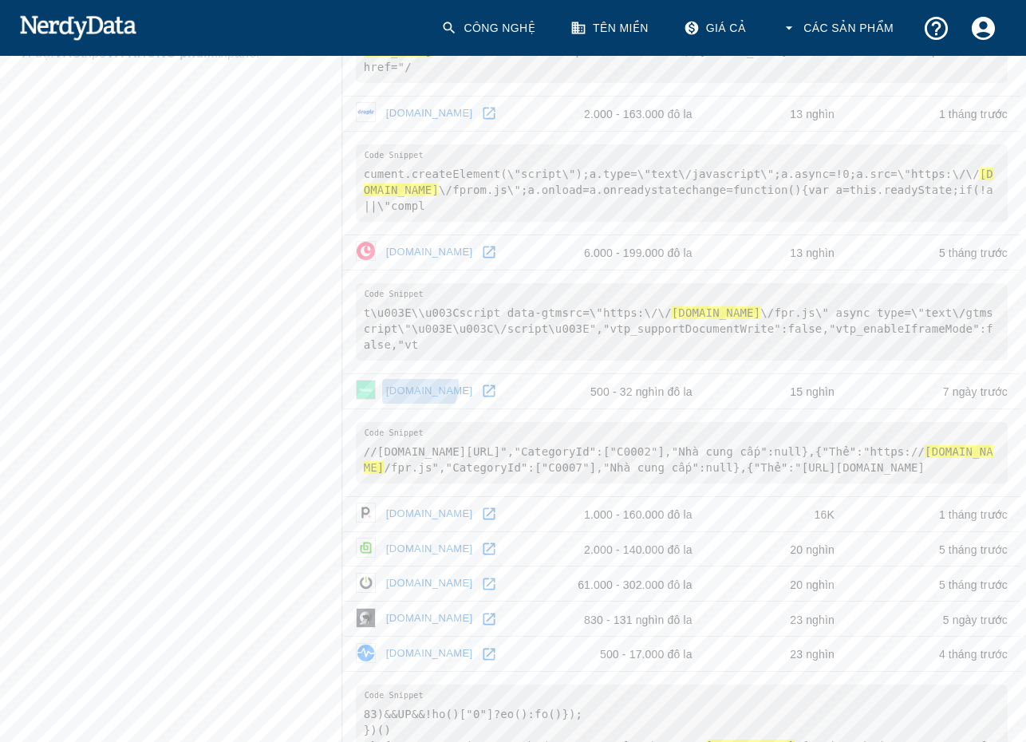
click at [413, 397] on font "noisli.com" at bounding box center [429, 391] width 87 height 12
